Goal: Transaction & Acquisition: Book appointment/travel/reservation

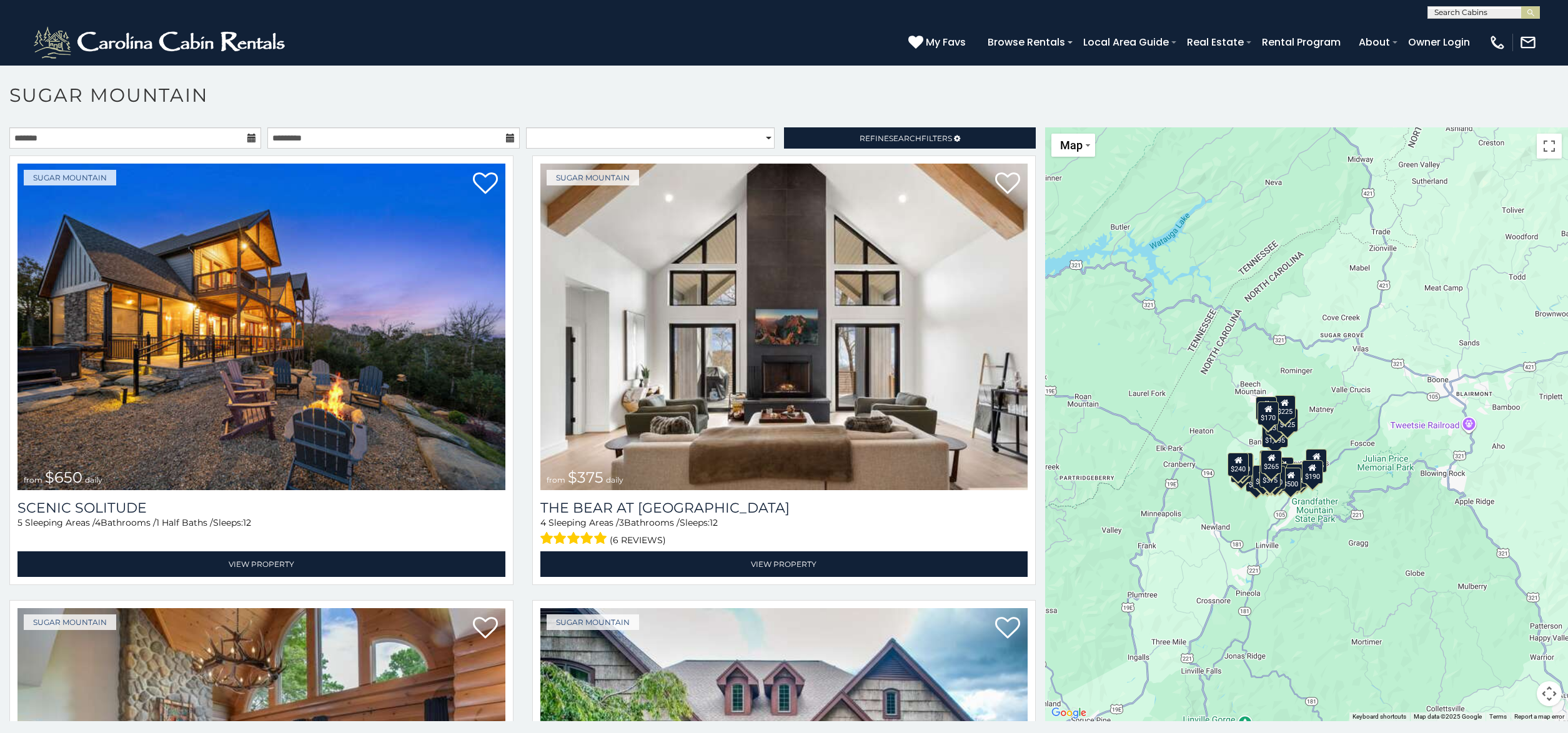
drag, startPoint x: 1426, startPoint y: 425, endPoint x: 1318, endPoint y: 430, distance: 108.1
click at [1318, 430] on div "$650 $375 $350 $350 $200 $375 $195 $265 $190 $175 $155 $290 $175 $345 $1,095 $1…" at bounding box center [1306, 424] width 523 height 594
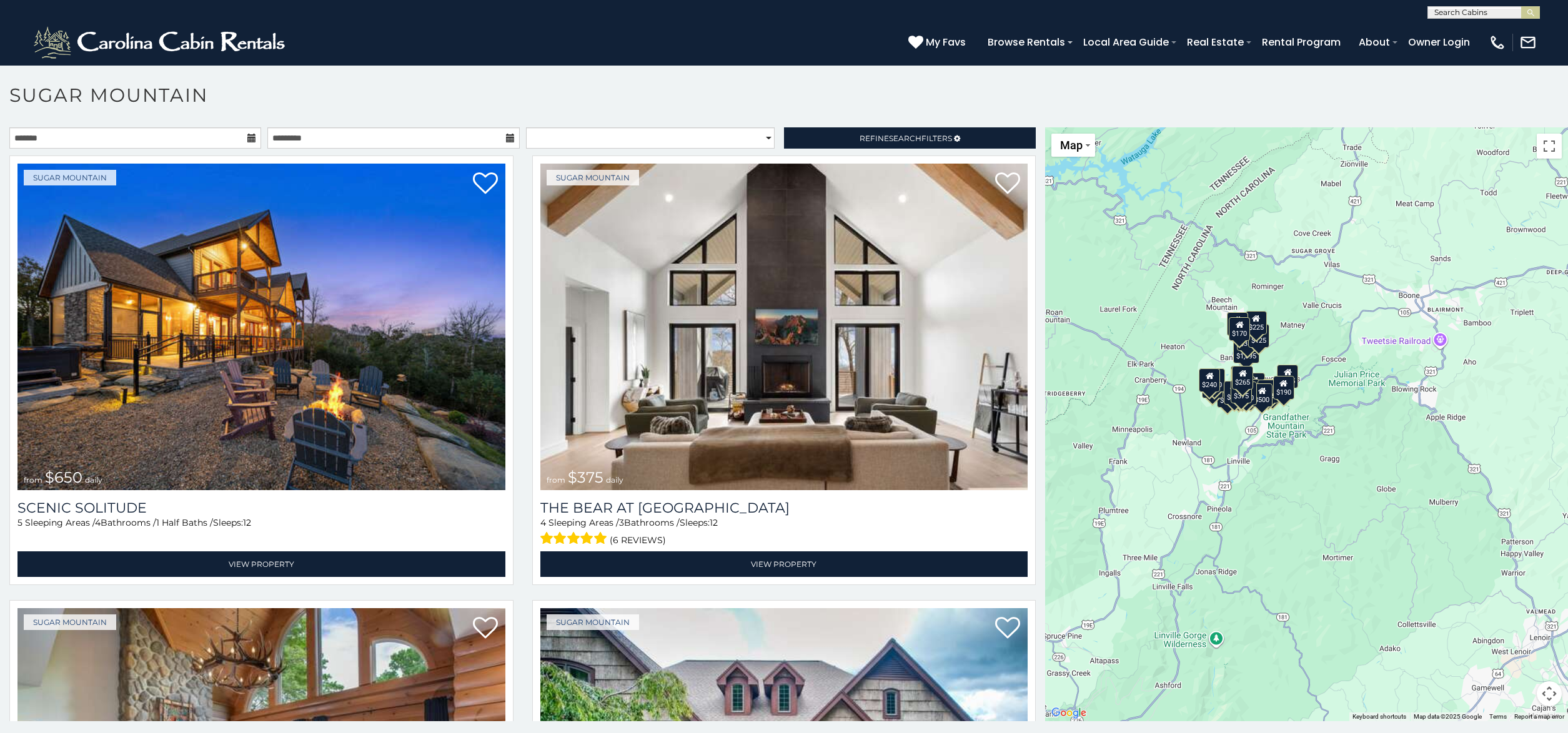
drag, startPoint x: 1318, startPoint y: 430, endPoint x: 1289, endPoint y: 344, distance: 90.8
click at [1289, 344] on div "$650 $375 $350 $350 $200 $375 $195 $265 $190 $175 $155 $290 $175 $345 $1,095 $1…" at bounding box center [1306, 424] width 523 height 594
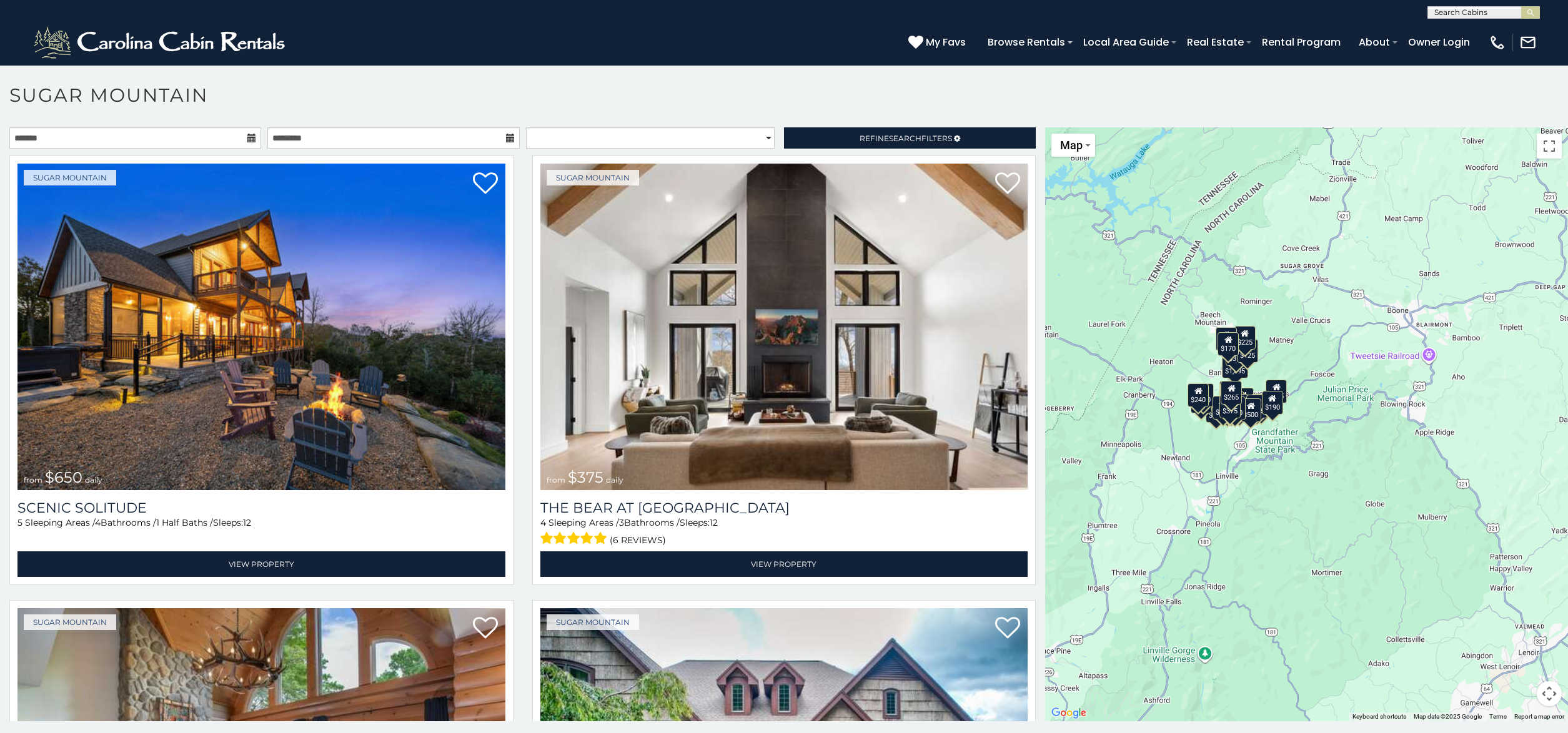
drag, startPoint x: 1287, startPoint y: 345, endPoint x: 1275, endPoint y: 361, distance: 20.0
click at [1275, 361] on div "$650 $375 $350 $350 $200 $375 $195 $265 $190 $175 $155 $290 $175 $345 $1,095 $1…" at bounding box center [1306, 424] width 523 height 594
click at [1079, 142] on button "Map" at bounding box center [1073, 145] width 44 height 23
click at [1301, 302] on div "$650 $375 $350 $350 $200 $375 $195 $265 $190 $175 $155 $290 $175 $345 $1,095 $1…" at bounding box center [1306, 424] width 523 height 594
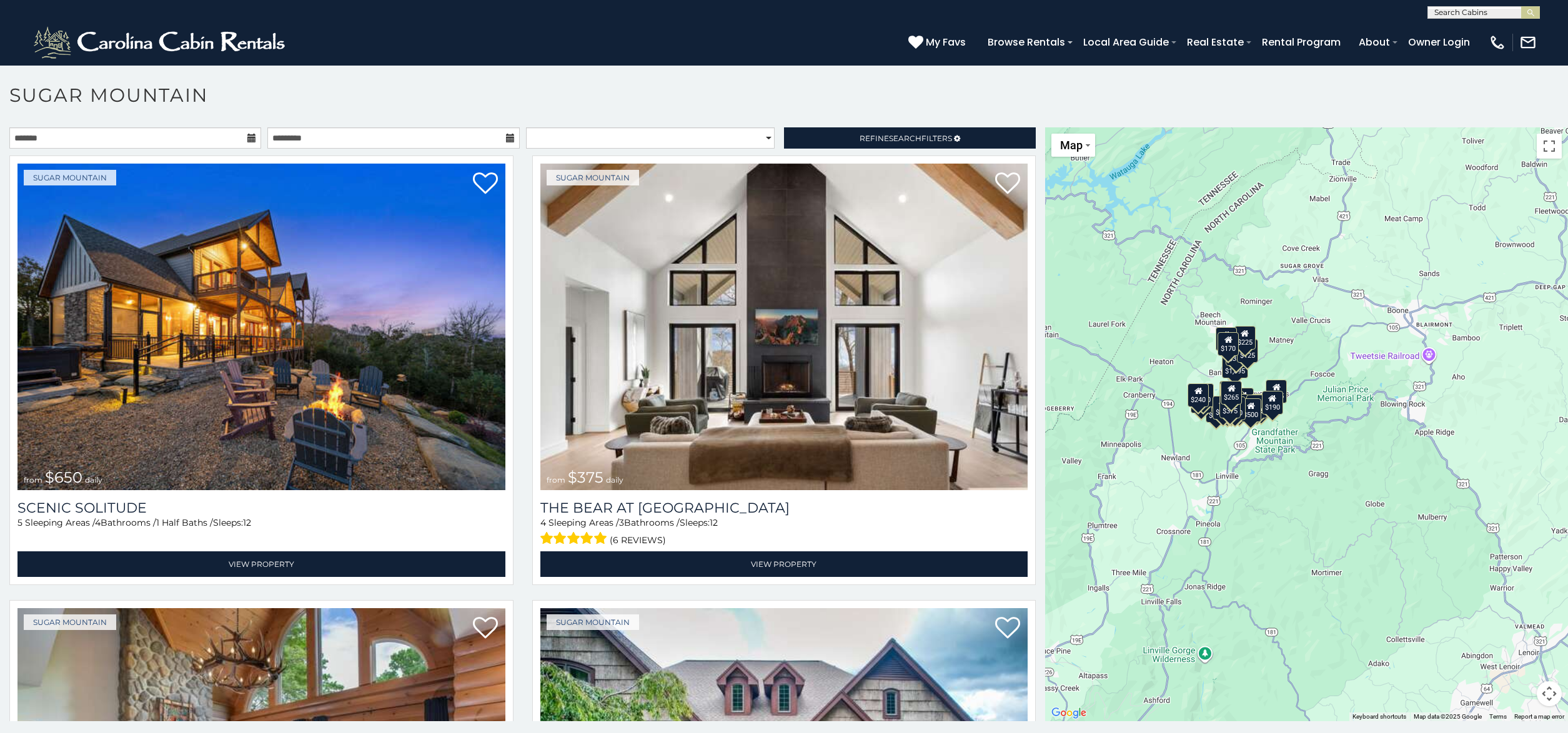
click at [1244, 333] on div "$225" at bounding box center [1244, 338] width 21 height 24
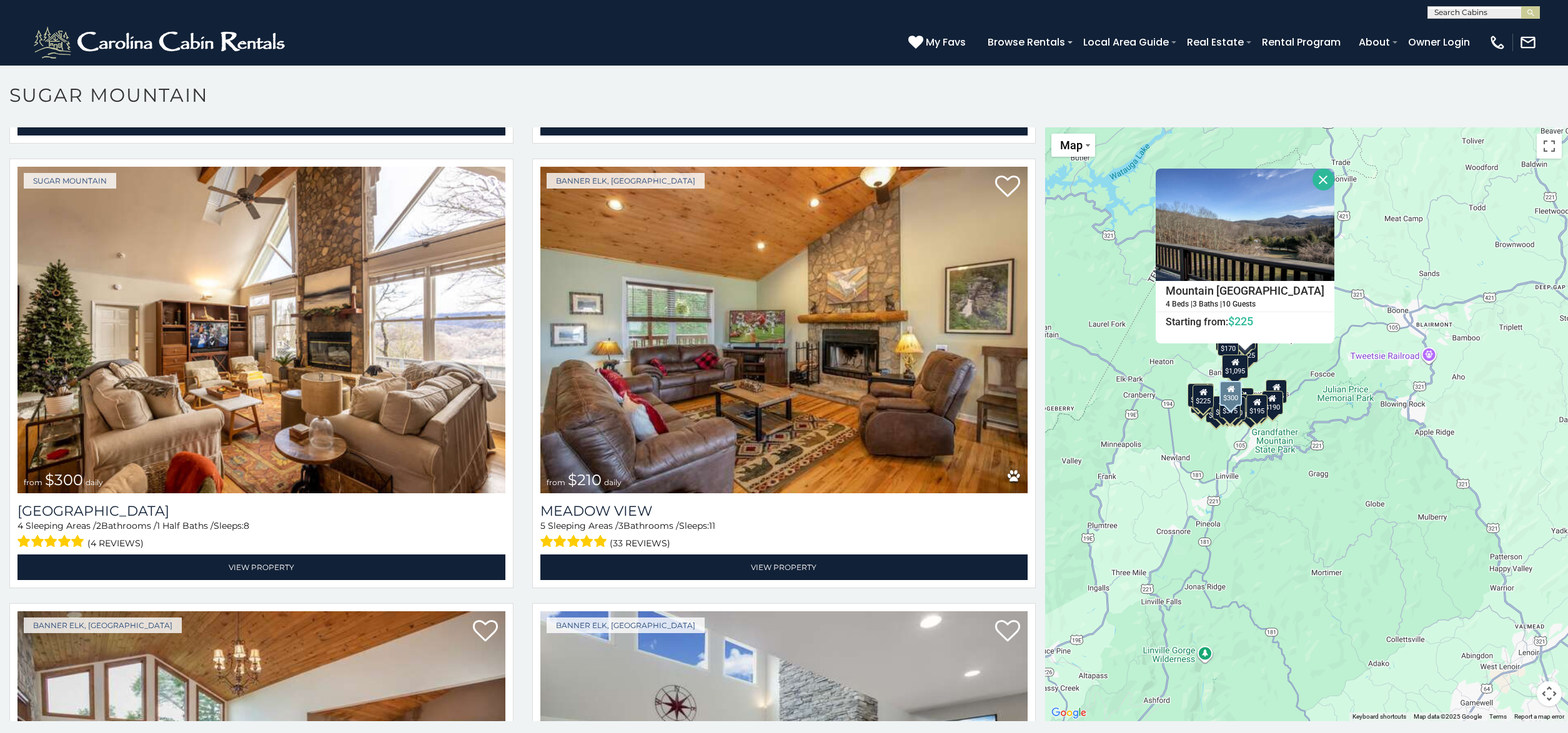
scroll to position [4029, 0]
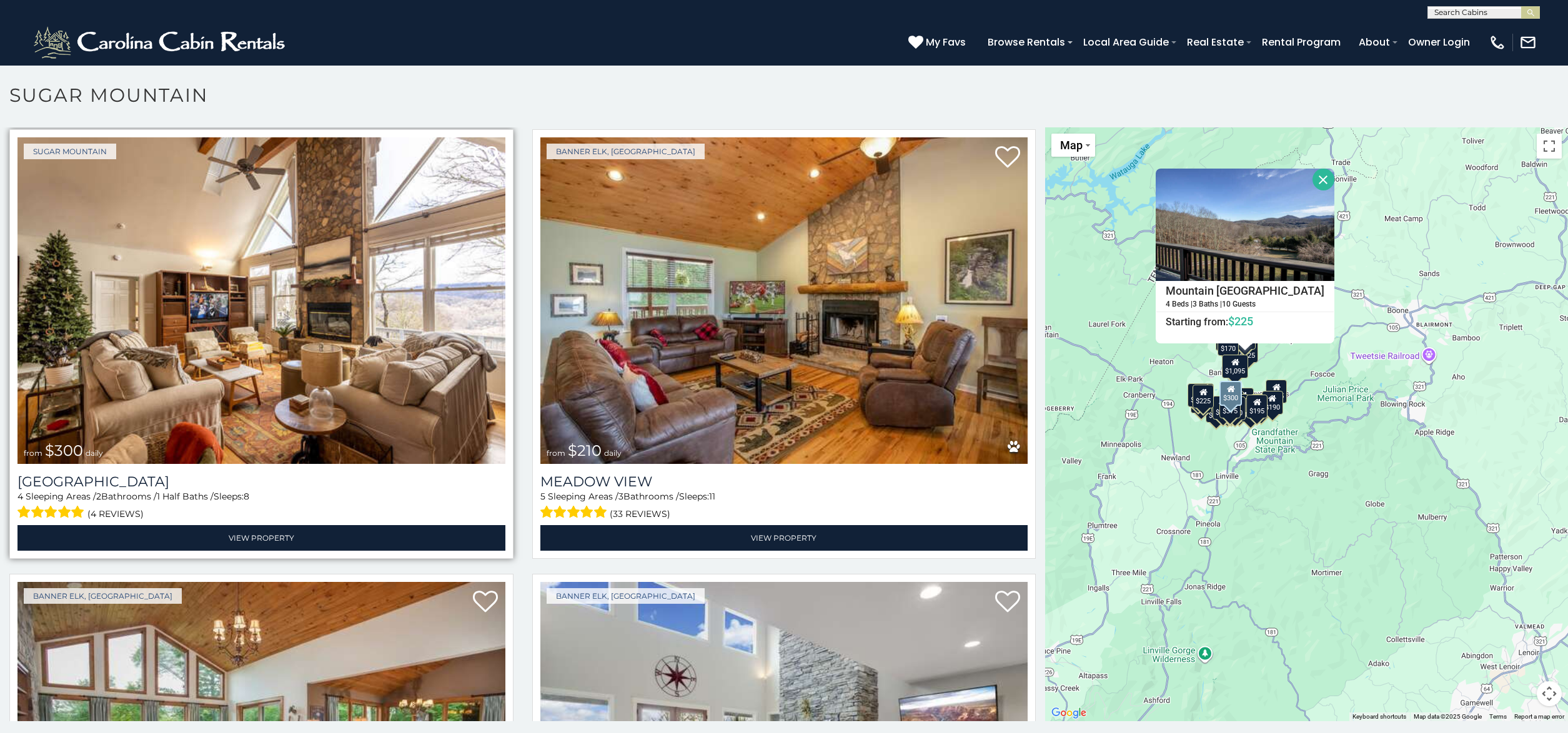
click at [209, 340] on img at bounding box center [262, 300] width 488 height 326
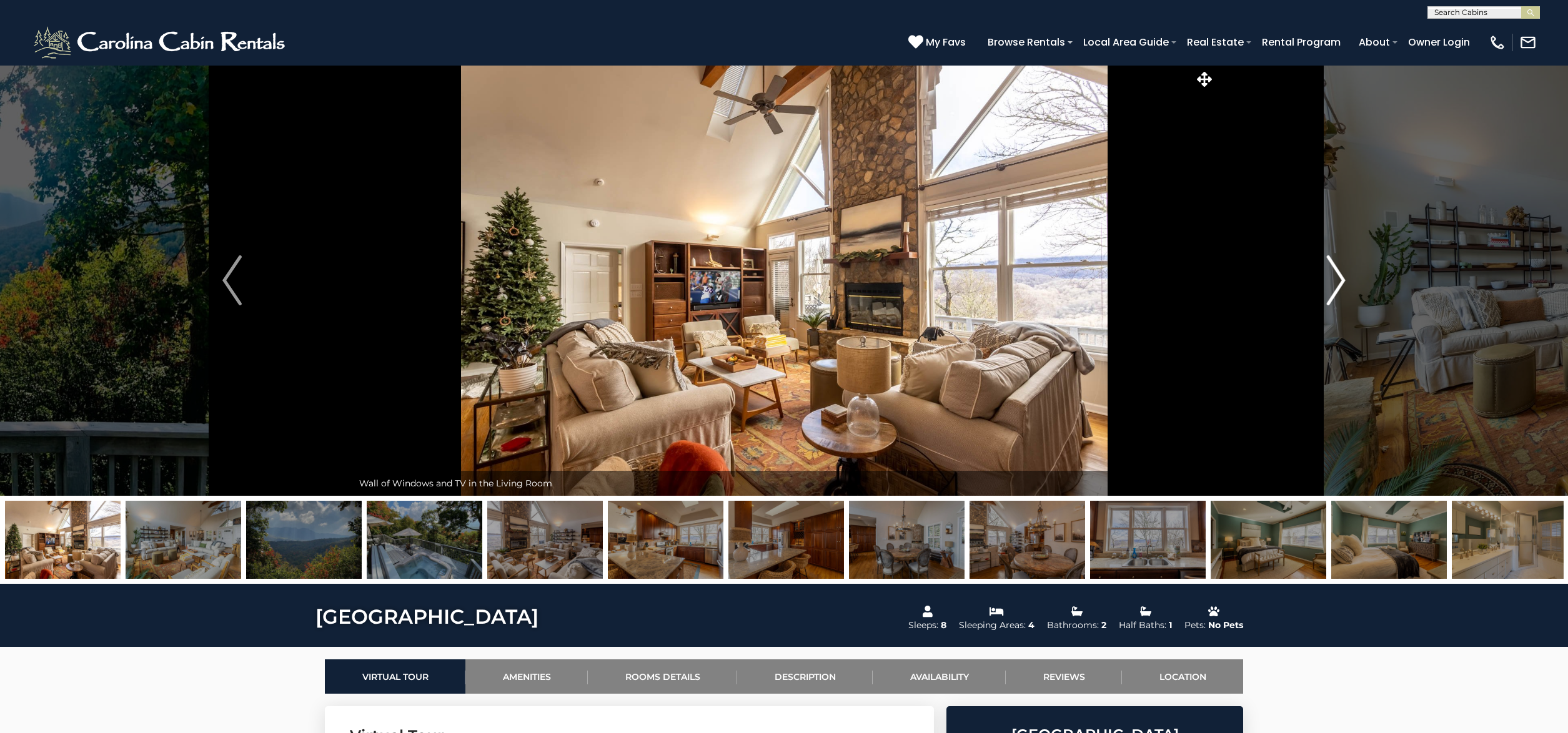
click at [1339, 281] on img "Next" at bounding box center [1335, 280] width 19 height 50
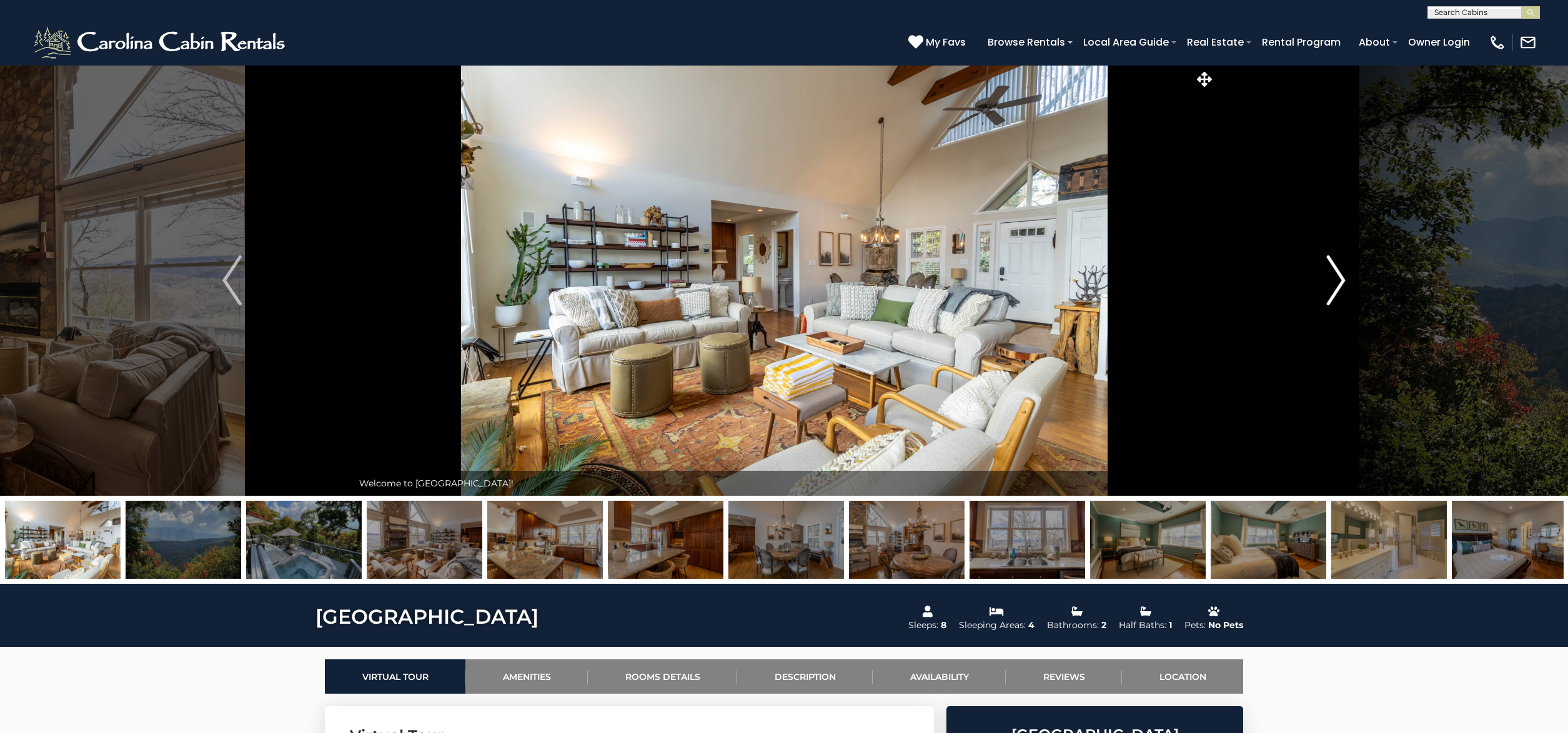
click at [1339, 280] on img "Next" at bounding box center [1335, 280] width 19 height 50
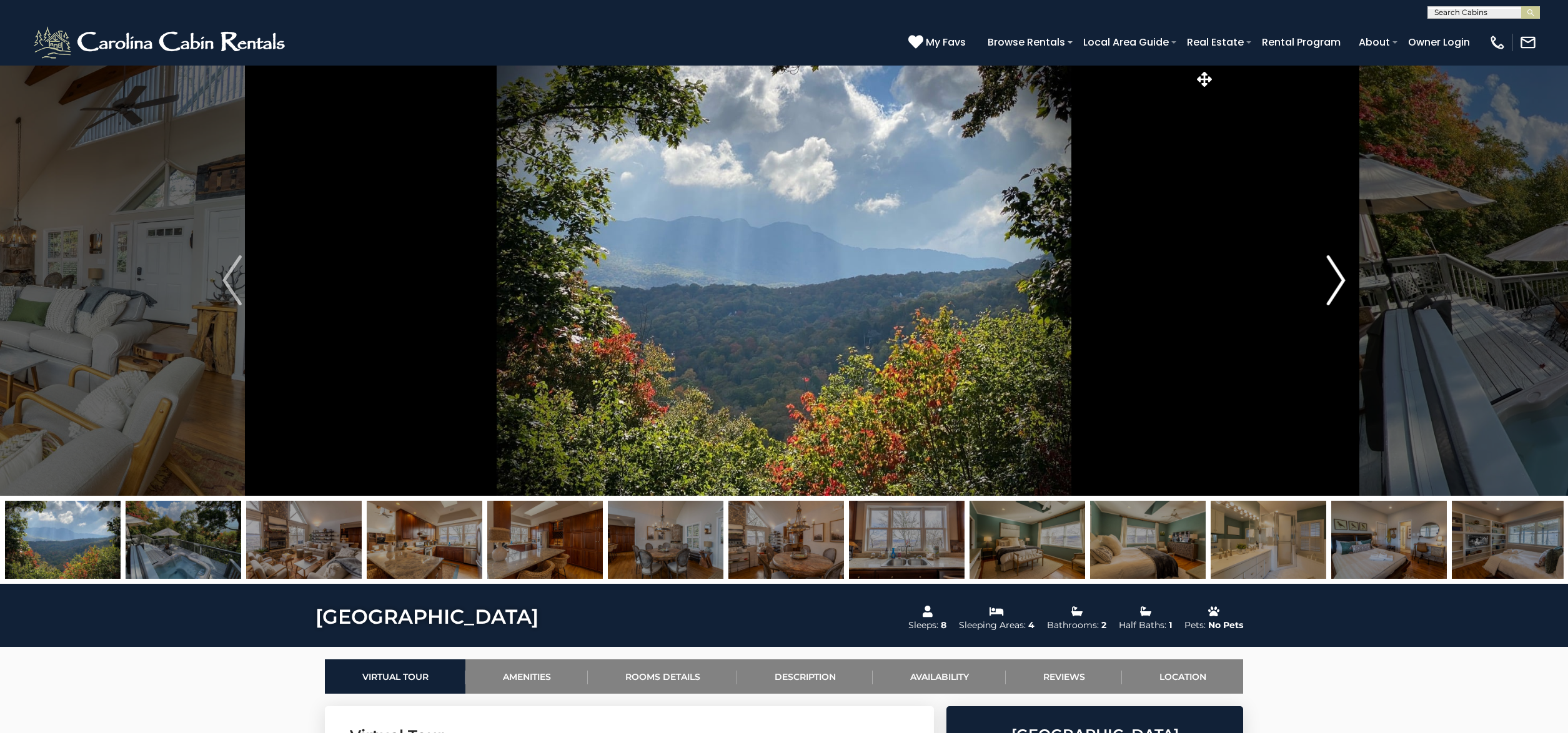
click at [1339, 280] on img "Next" at bounding box center [1335, 280] width 19 height 50
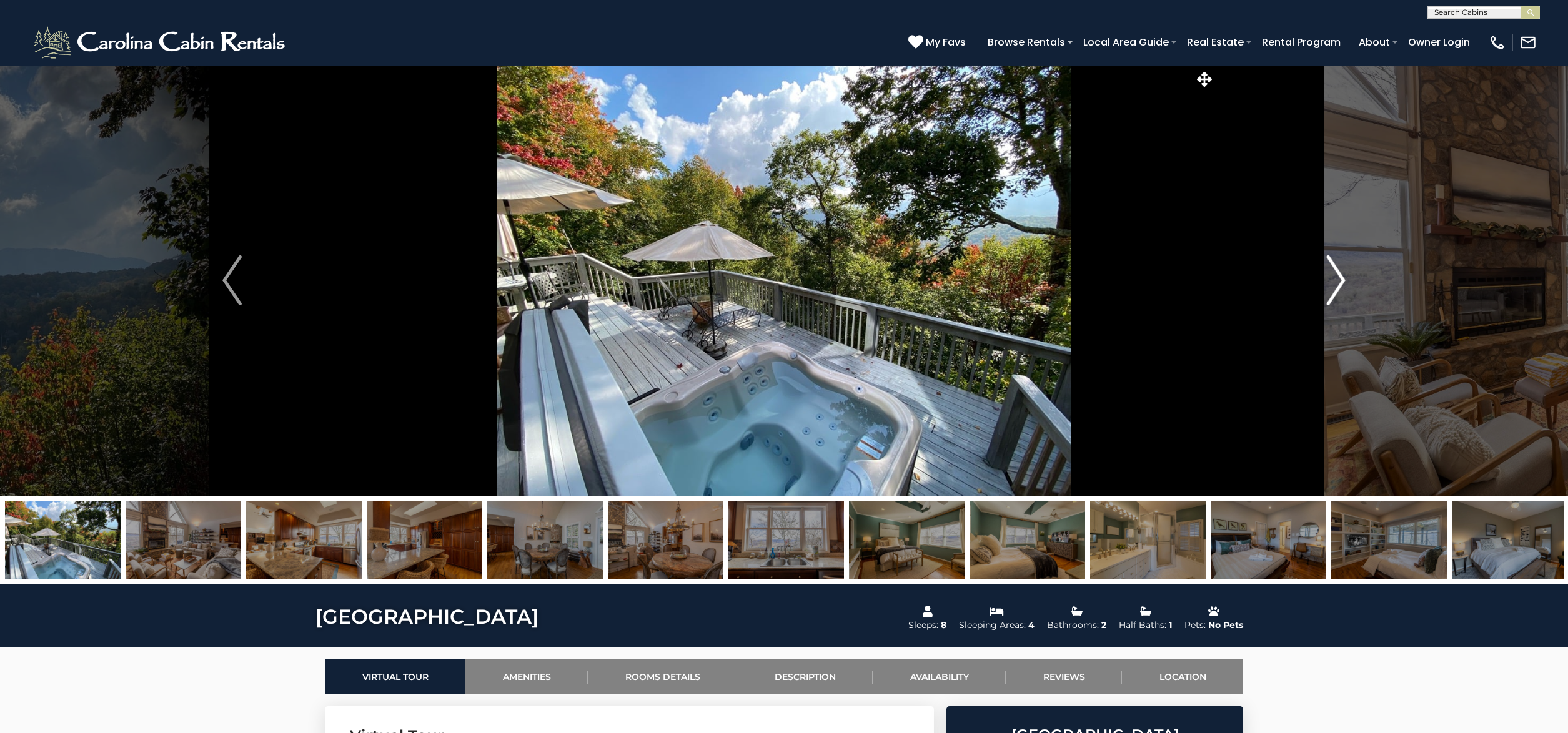
click at [1339, 280] on img "Next" at bounding box center [1335, 280] width 19 height 50
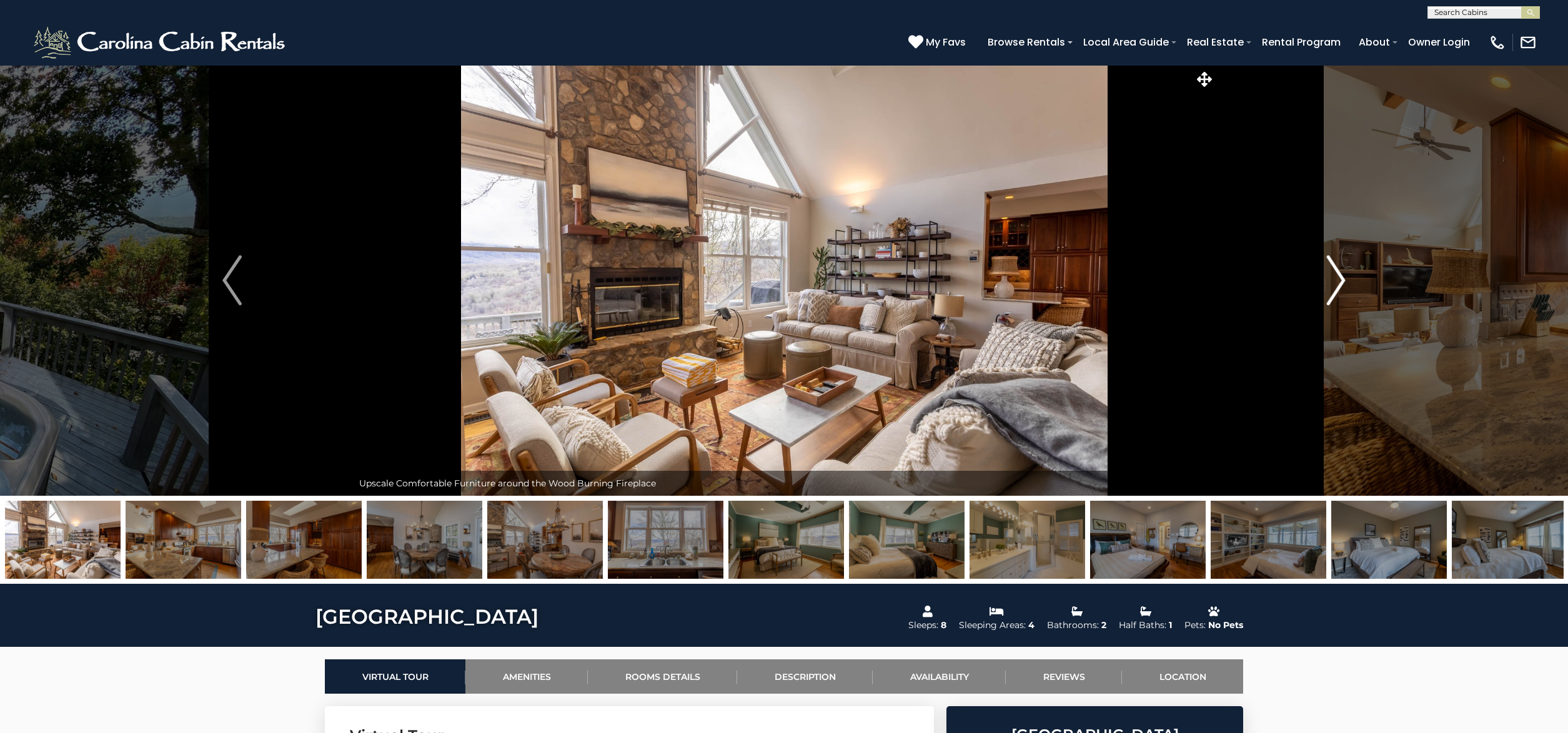
click at [1339, 280] on img "Next" at bounding box center [1335, 280] width 19 height 50
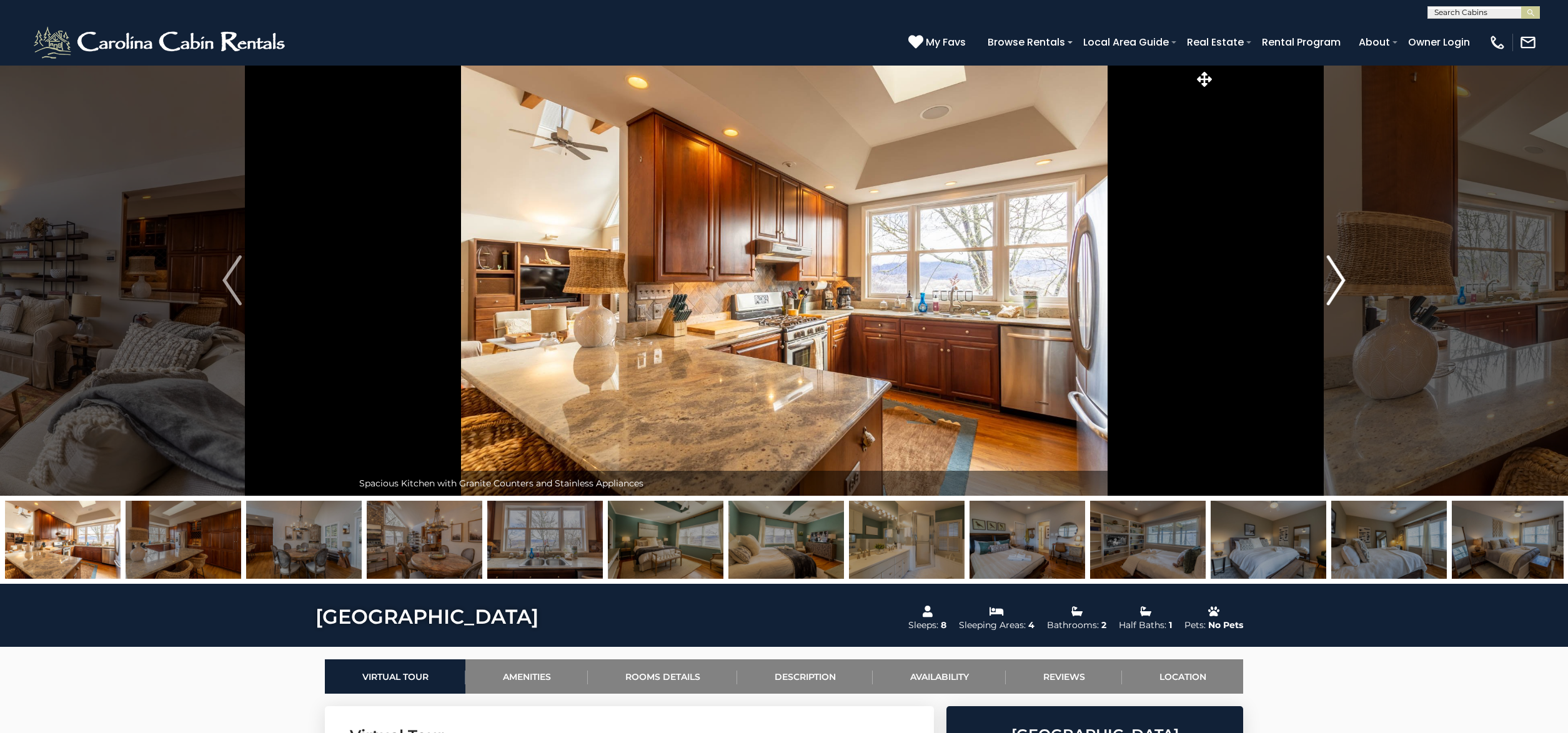
click at [1339, 280] on img "Next" at bounding box center [1335, 280] width 19 height 50
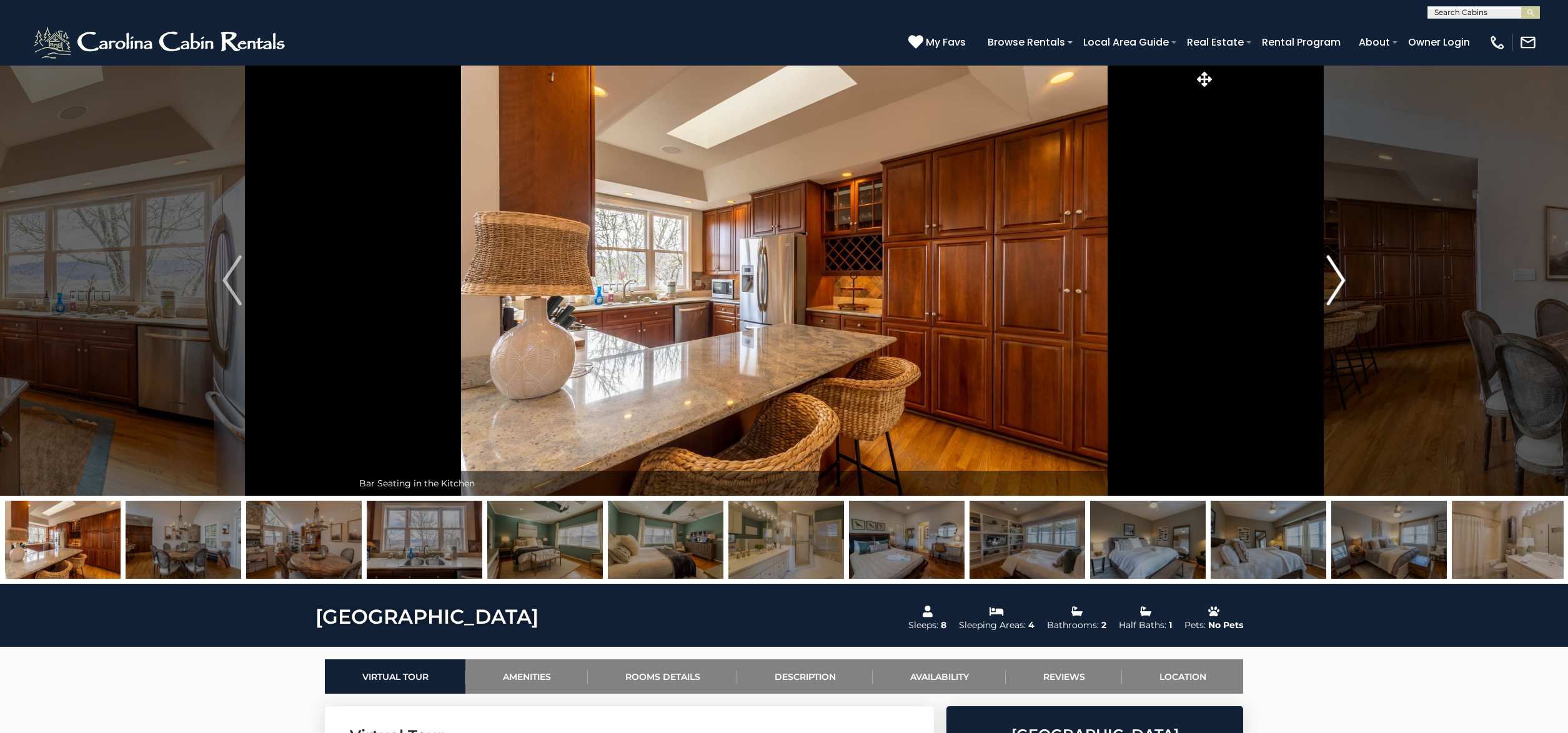
click at [1339, 280] on img "Next" at bounding box center [1335, 280] width 19 height 50
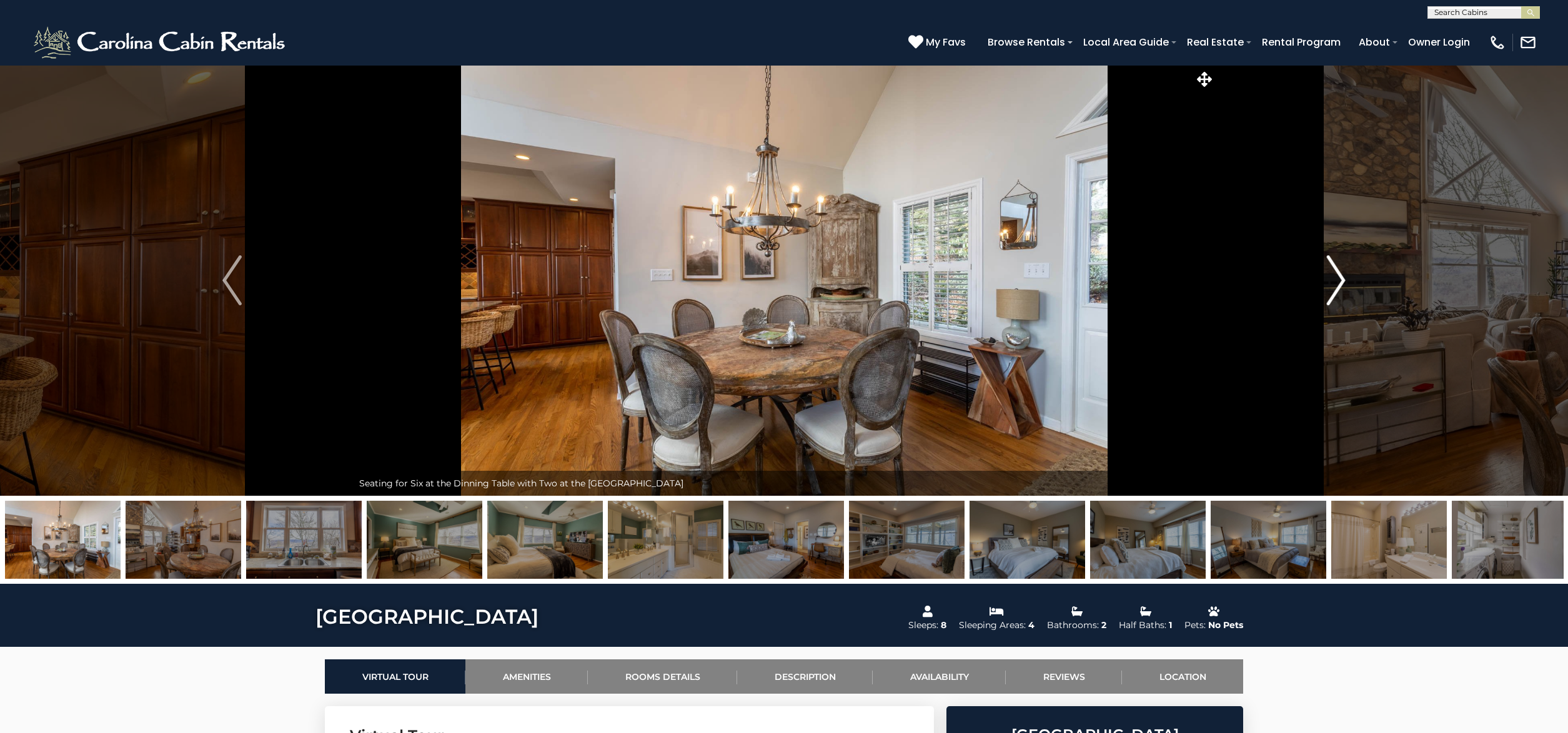
click at [1339, 280] on img "Next" at bounding box center [1335, 280] width 19 height 50
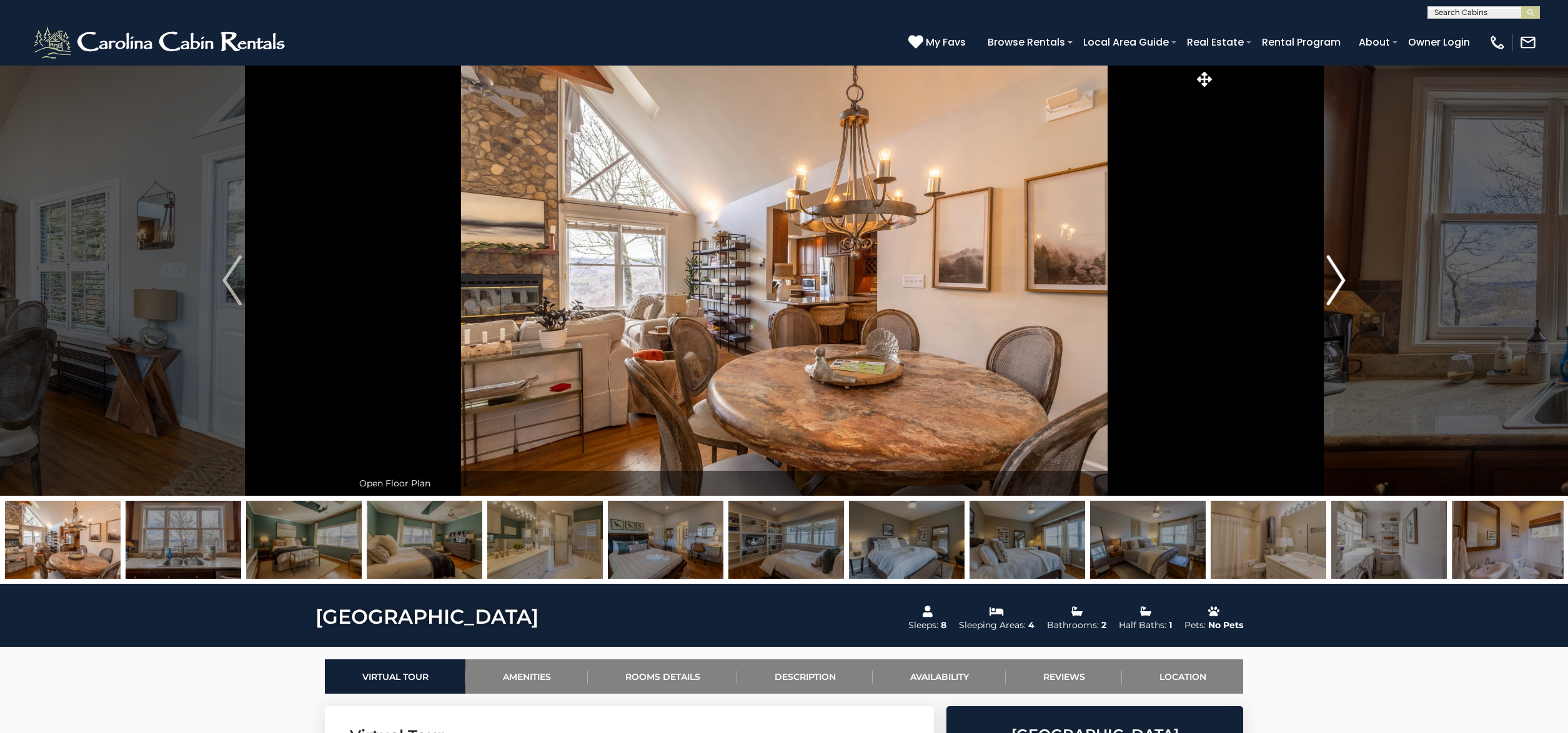
click at [1339, 280] on img "Next" at bounding box center [1335, 280] width 19 height 50
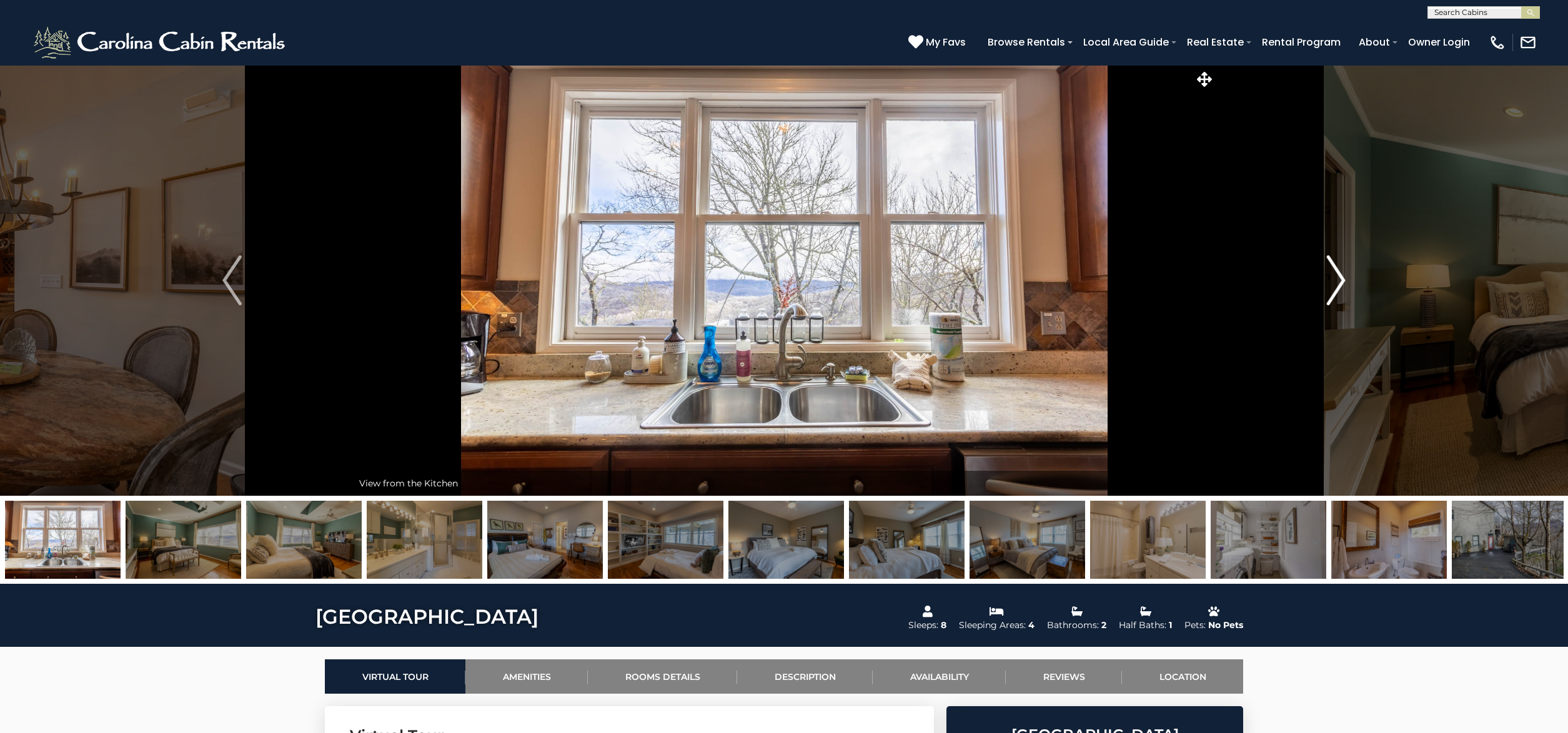
click at [1339, 280] on img "Next" at bounding box center [1335, 280] width 19 height 50
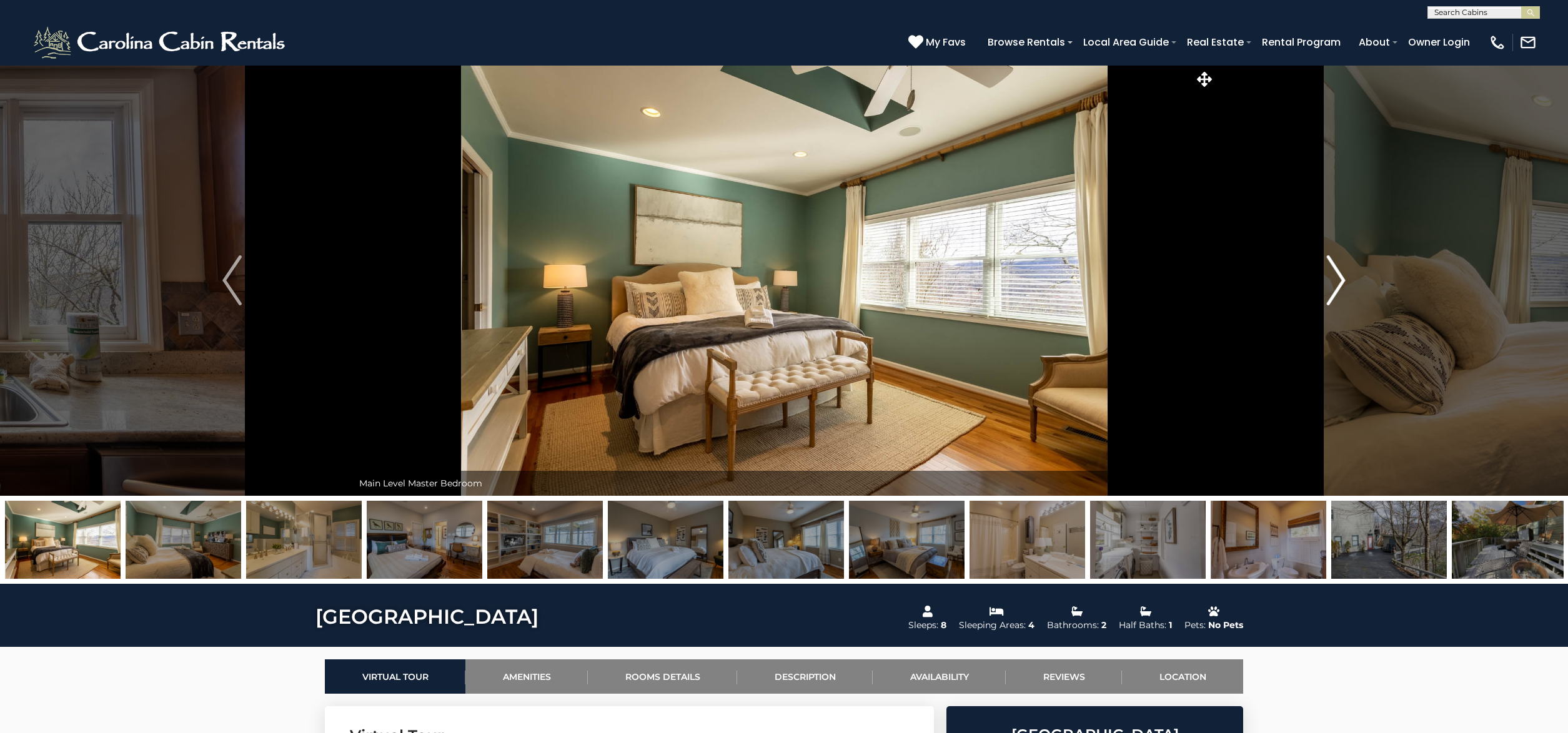
click at [1339, 280] on img "Next" at bounding box center [1335, 280] width 19 height 50
